Goal: Navigation & Orientation: Find specific page/section

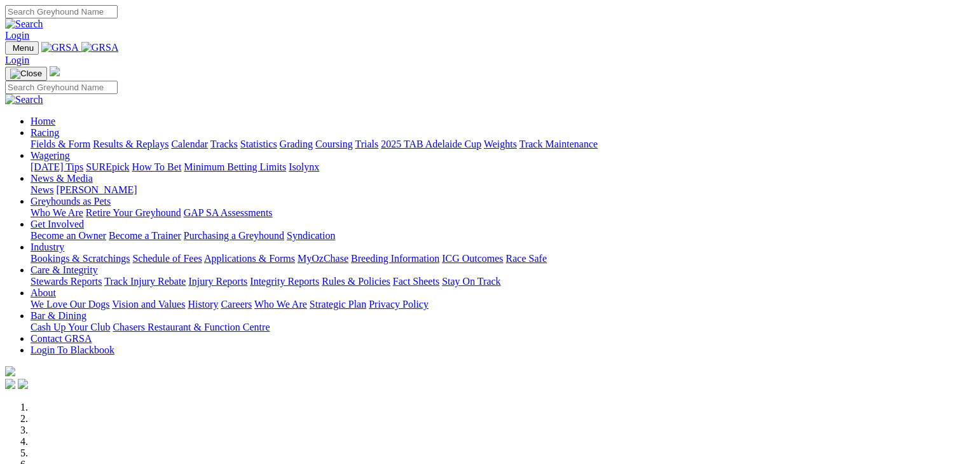
click at [59, 127] on link "Racing" at bounding box center [45, 132] width 29 height 11
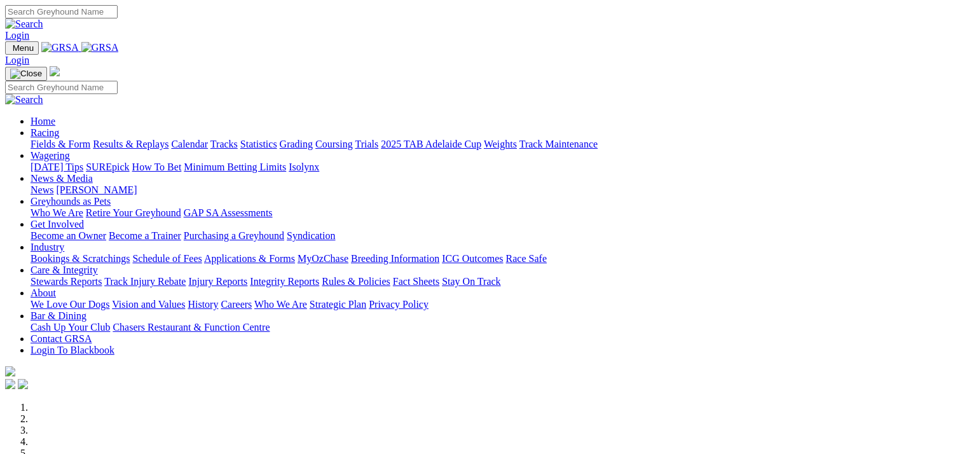
click at [208, 139] on link "Calendar" at bounding box center [189, 144] width 37 height 11
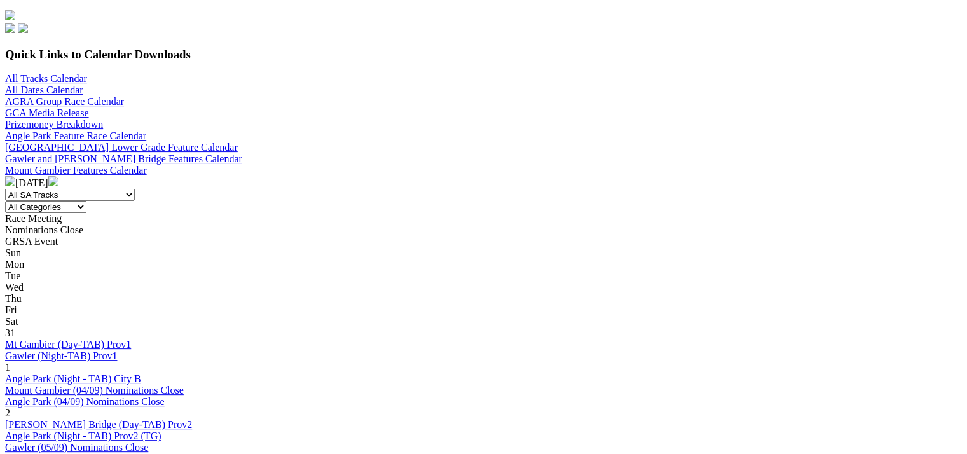
scroll to position [381, 0]
